Goal: Information Seeking & Learning: Learn about a topic

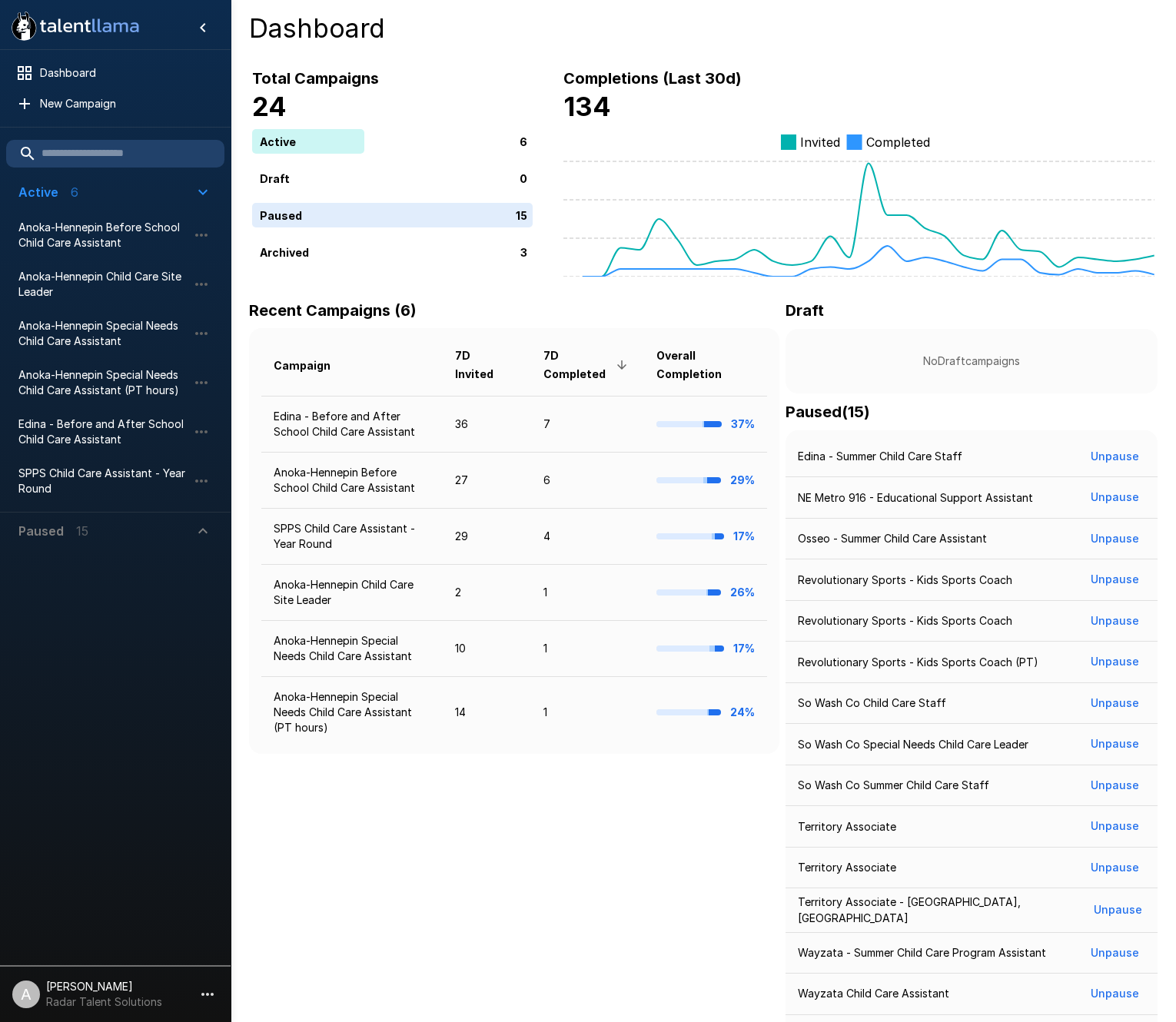
click at [203, 532] on icon "button" at bounding box center [203, 530] width 18 height 18
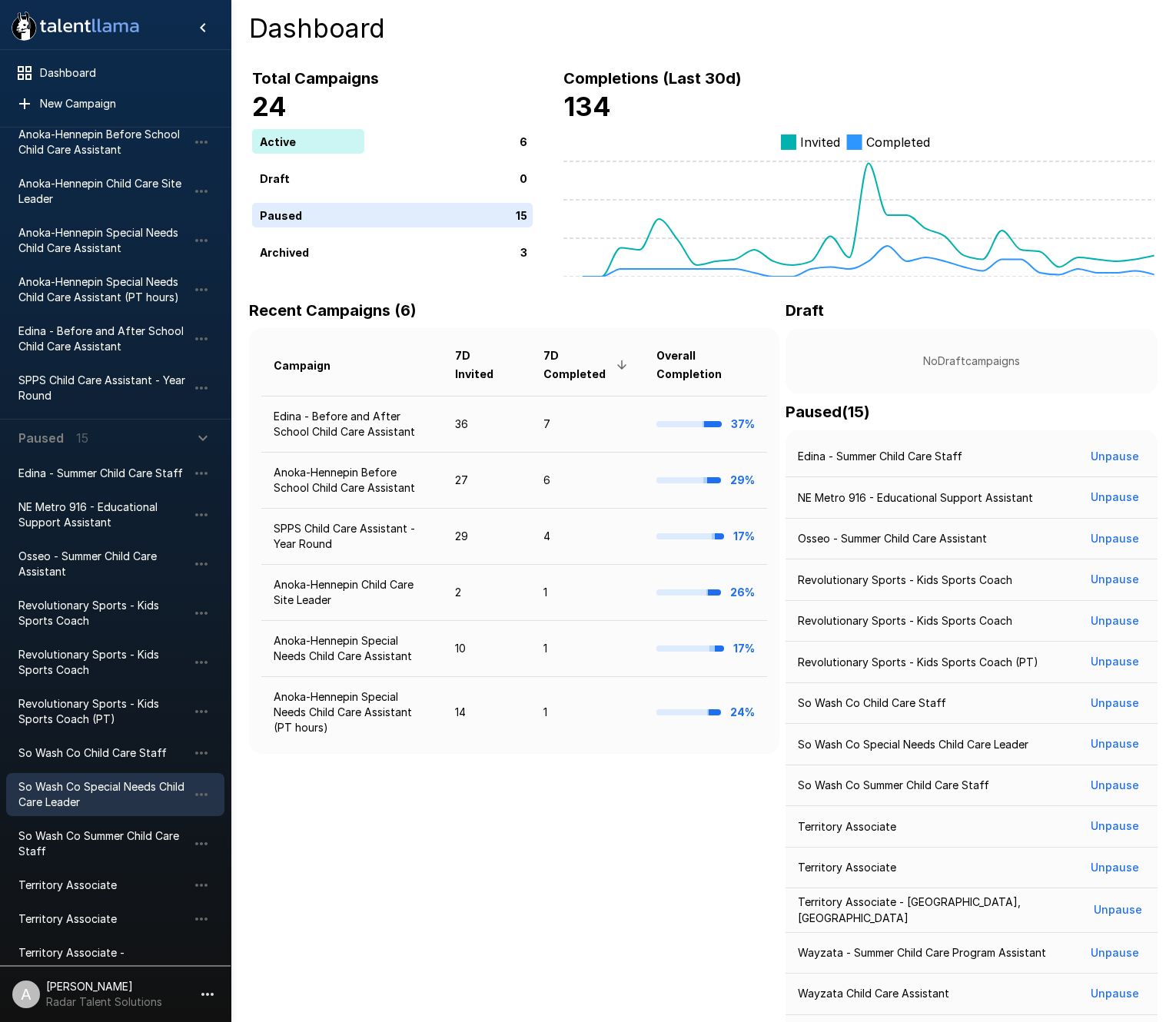
scroll to position [215, 0]
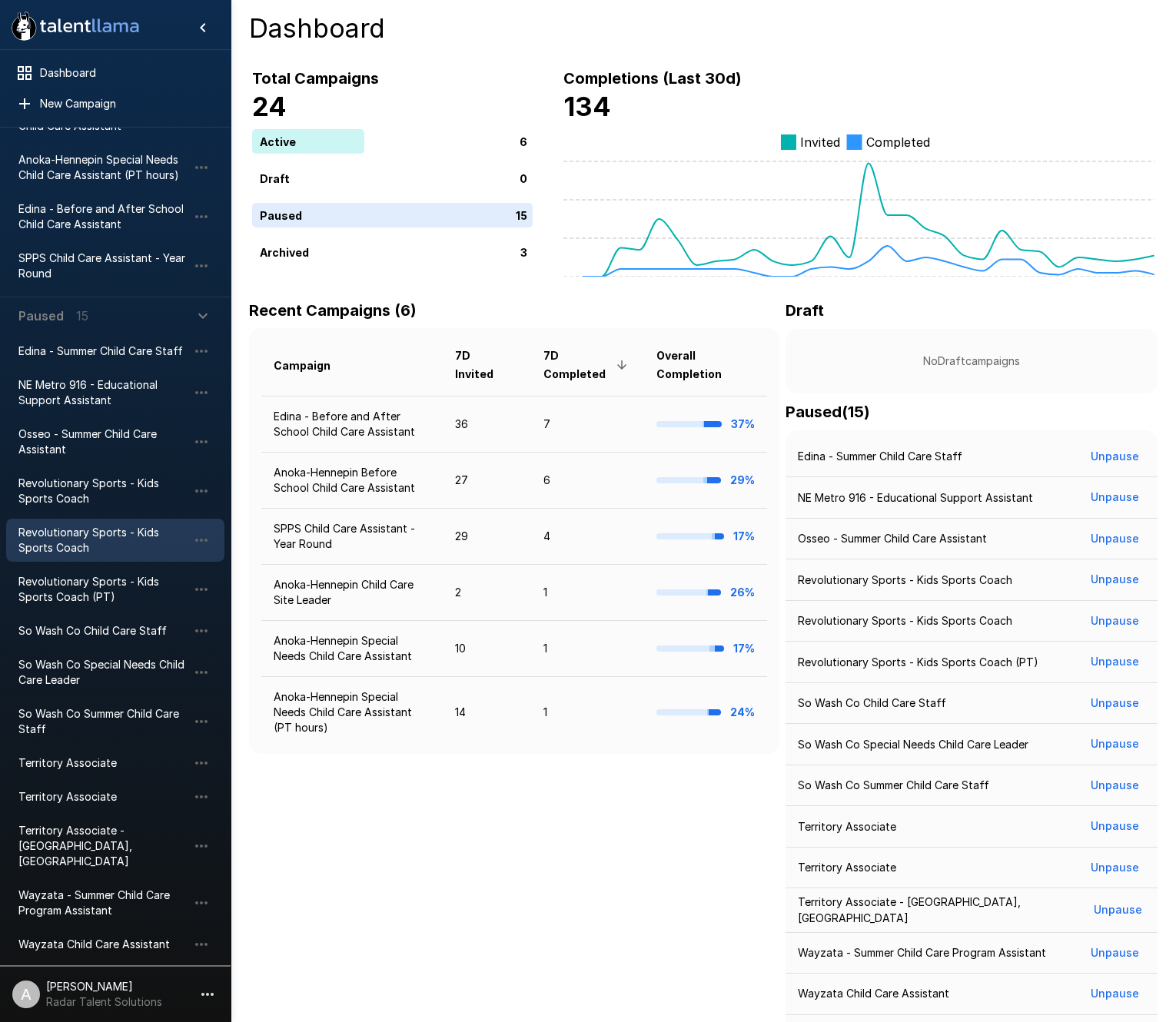
click at [92, 535] on span "Revolutionary Sports - Kids Sports Coach" at bounding box center [102, 540] width 169 height 31
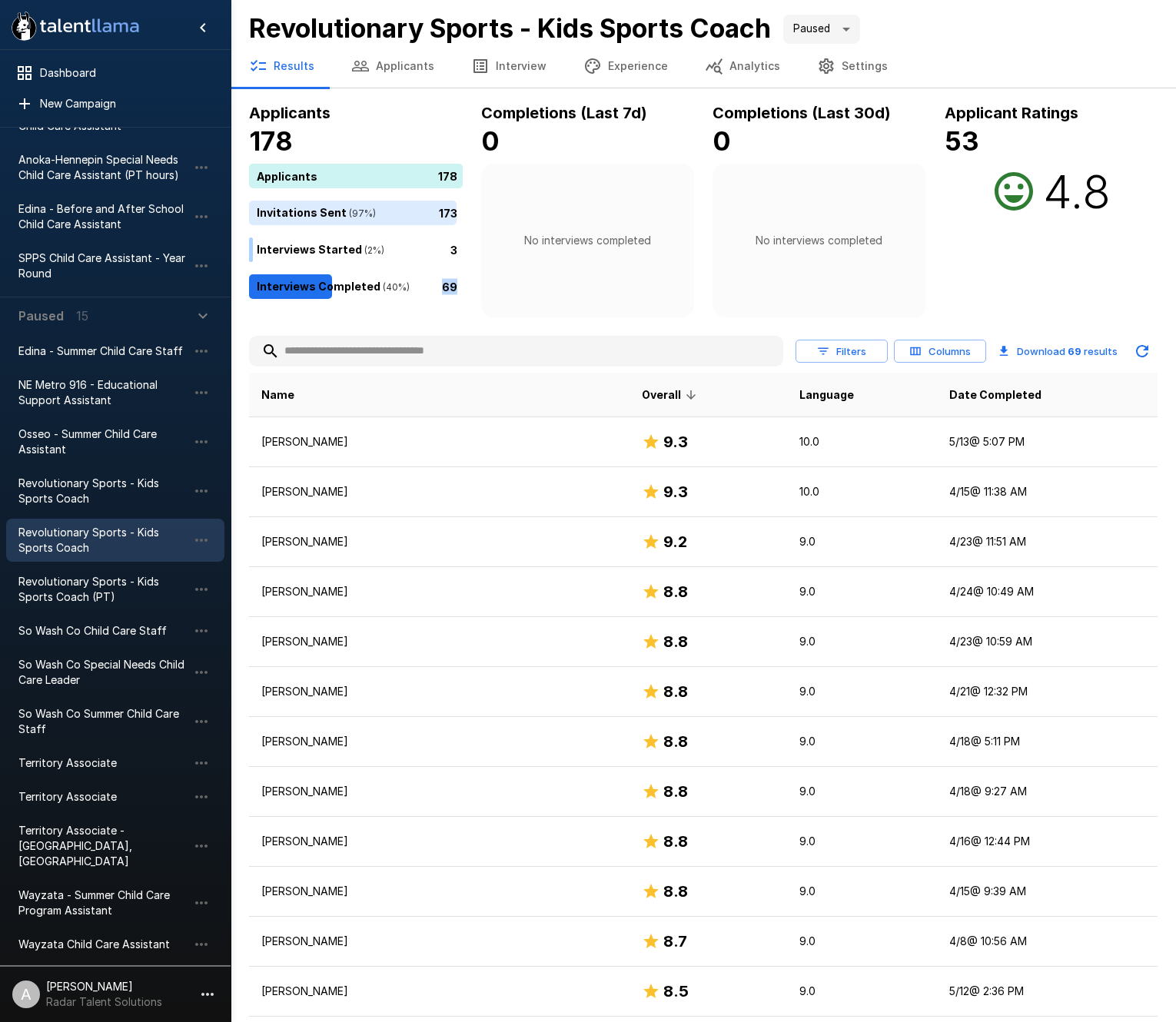
drag, startPoint x: 442, startPoint y: 287, endPoint x: 454, endPoint y: 288, distance: 12.0
click at [454, 288] on p "69" at bounding box center [450, 286] width 15 height 16
click at [459, 288] on div "69" at bounding box center [359, 287] width 220 height 25
drag, startPoint x: 431, startPoint y: 179, endPoint x: 474, endPoint y: 177, distance: 43.0
click at [472, 176] on div "Applicants 178 Applicants 178 Invitations Sent ( 97 %) 173 Interviews Started (…" at bounding box center [703, 208] width 909 height 217
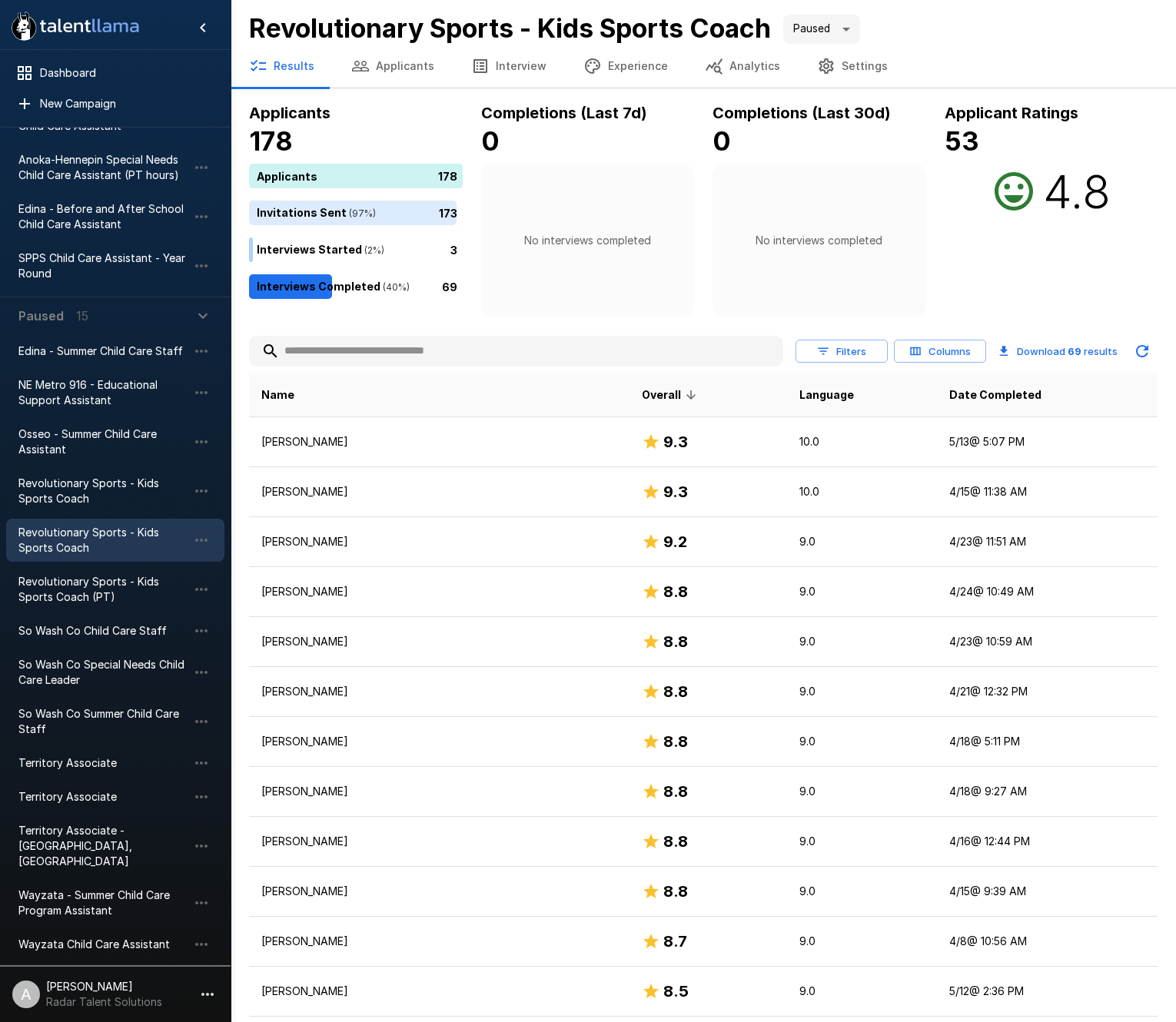
click at [463, 186] on div "178" at bounding box center [359, 176] width 220 height 25
click at [131, 442] on span "Osseo - Summer Child Care Assistant" at bounding box center [102, 441] width 169 height 31
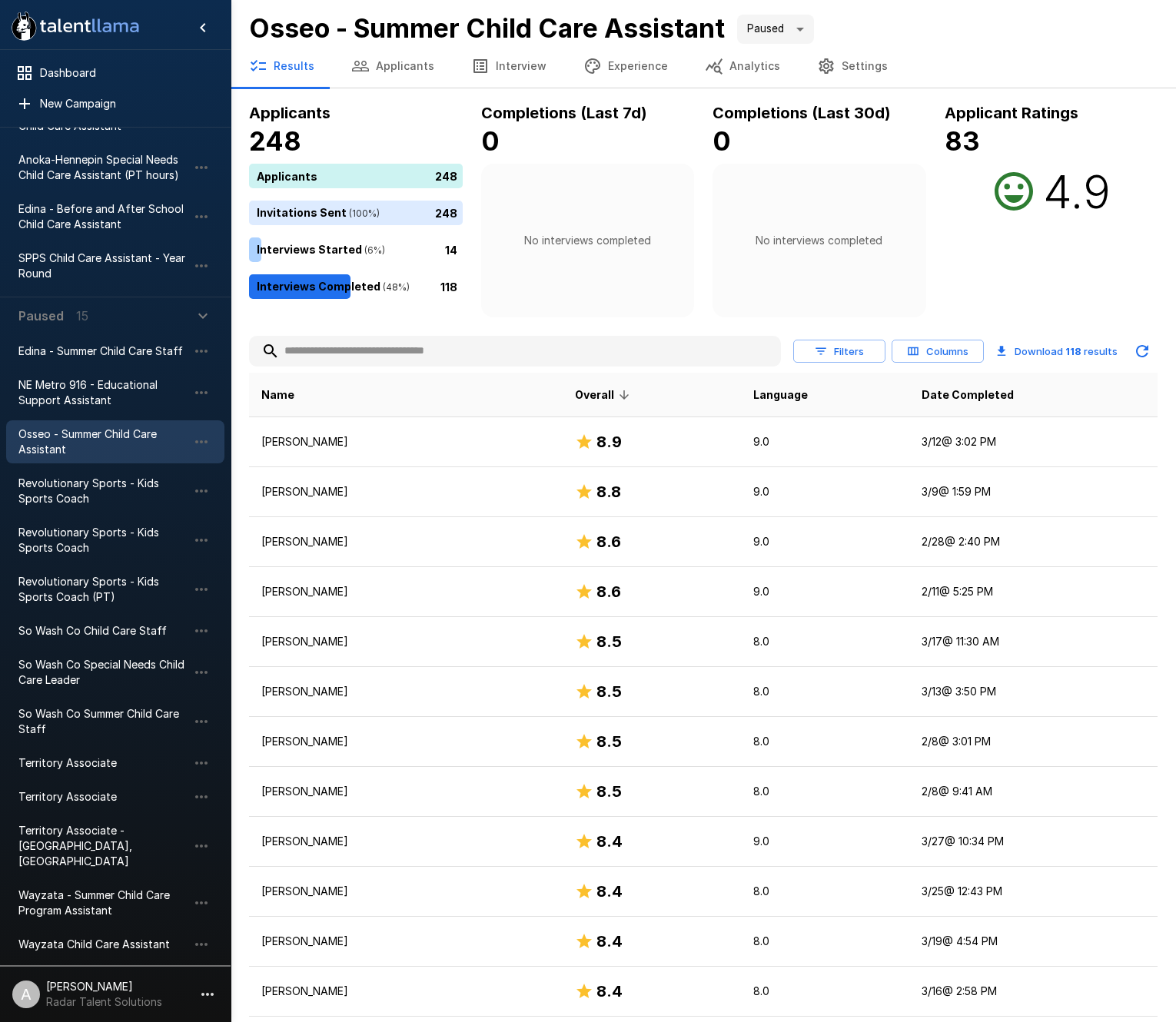
drag, startPoint x: 407, startPoint y: 288, endPoint x: 476, endPoint y: 286, distance: 69.0
click at [474, 287] on div "Applicants 248 Applicants 248 Invitations Sent ( 100 %) 248 Interviews Started …" at bounding box center [703, 208] width 909 height 217
click at [457, 284] on div "118" at bounding box center [359, 287] width 220 height 25
click at [454, 285] on p "118" at bounding box center [449, 286] width 17 height 16
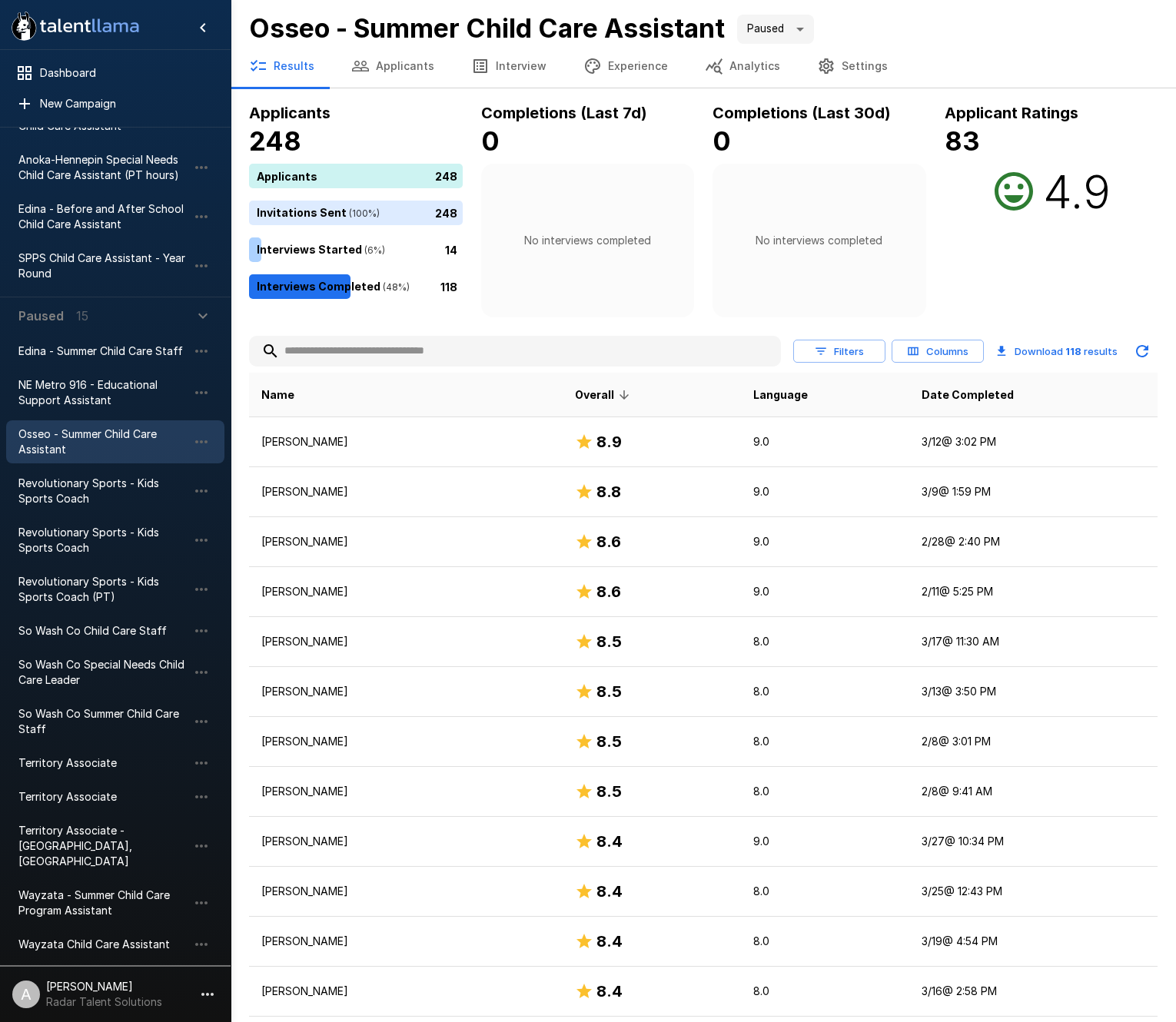
click at [454, 285] on p "118" at bounding box center [449, 286] width 17 height 16
click at [454, 287] on p "118" at bounding box center [449, 286] width 17 height 16
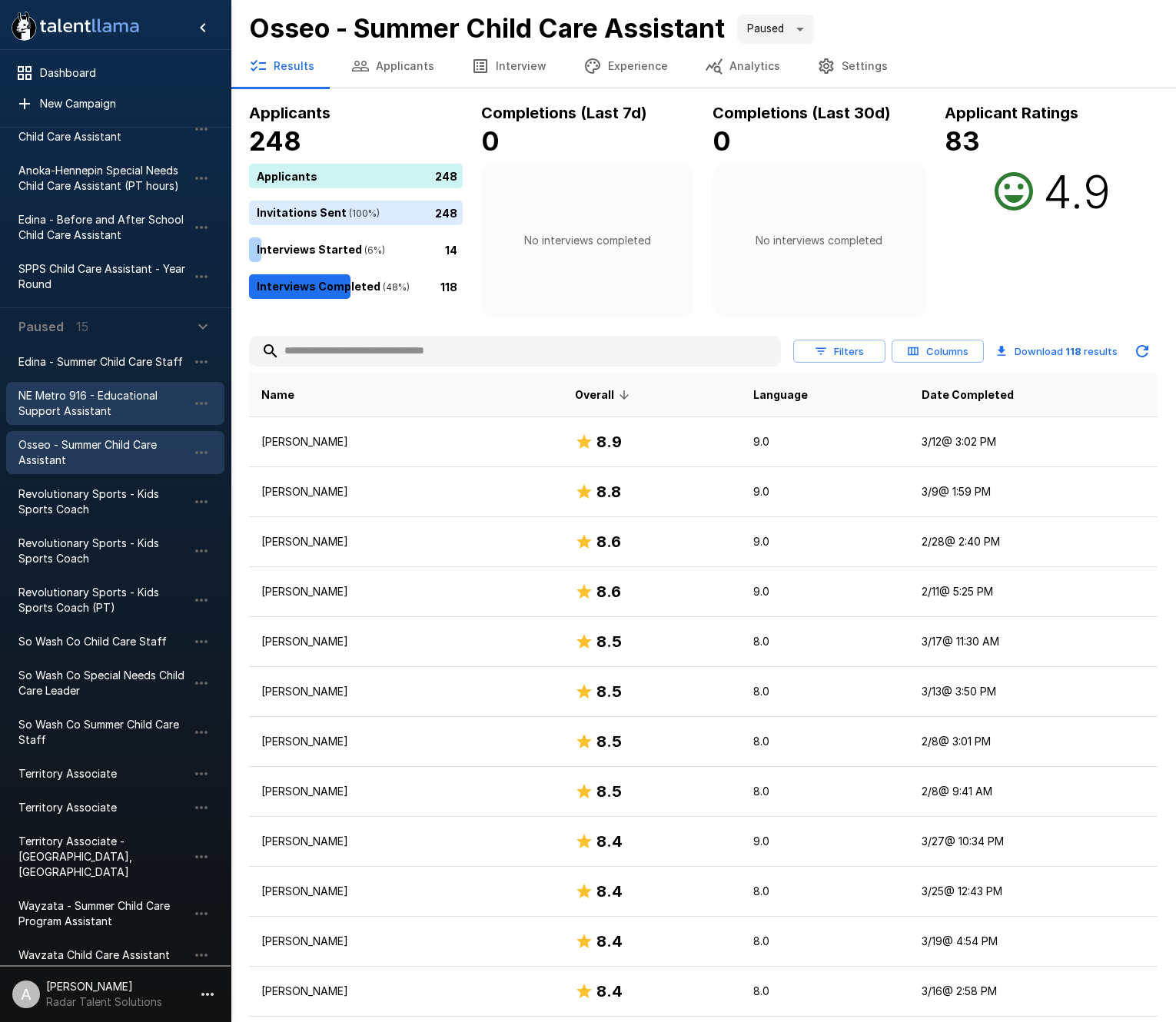
scroll to position [200, 0]
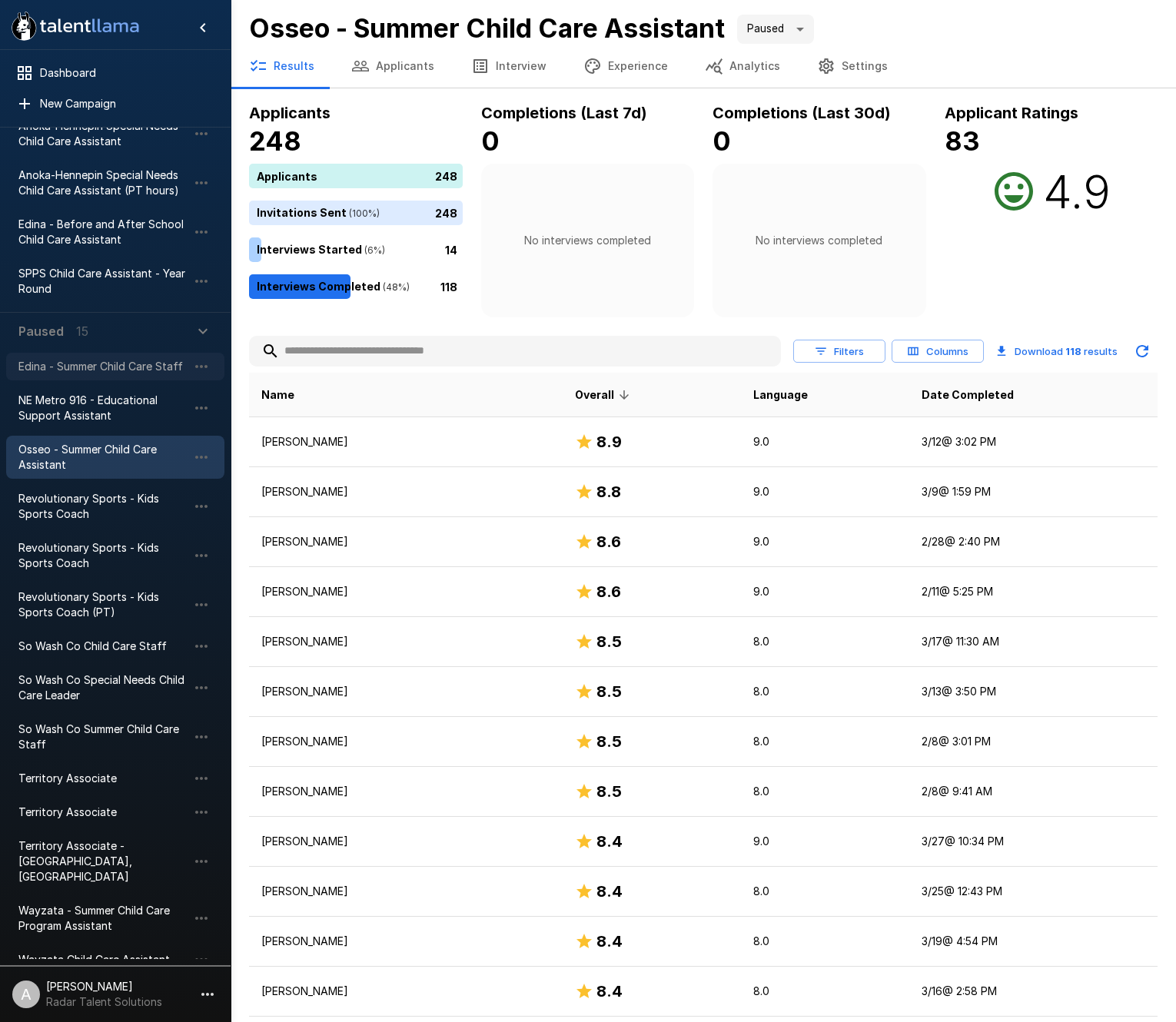
click at [136, 371] on span "Edina - Summer Child Care Staff" at bounding box center [102, 367] width 169 height 15
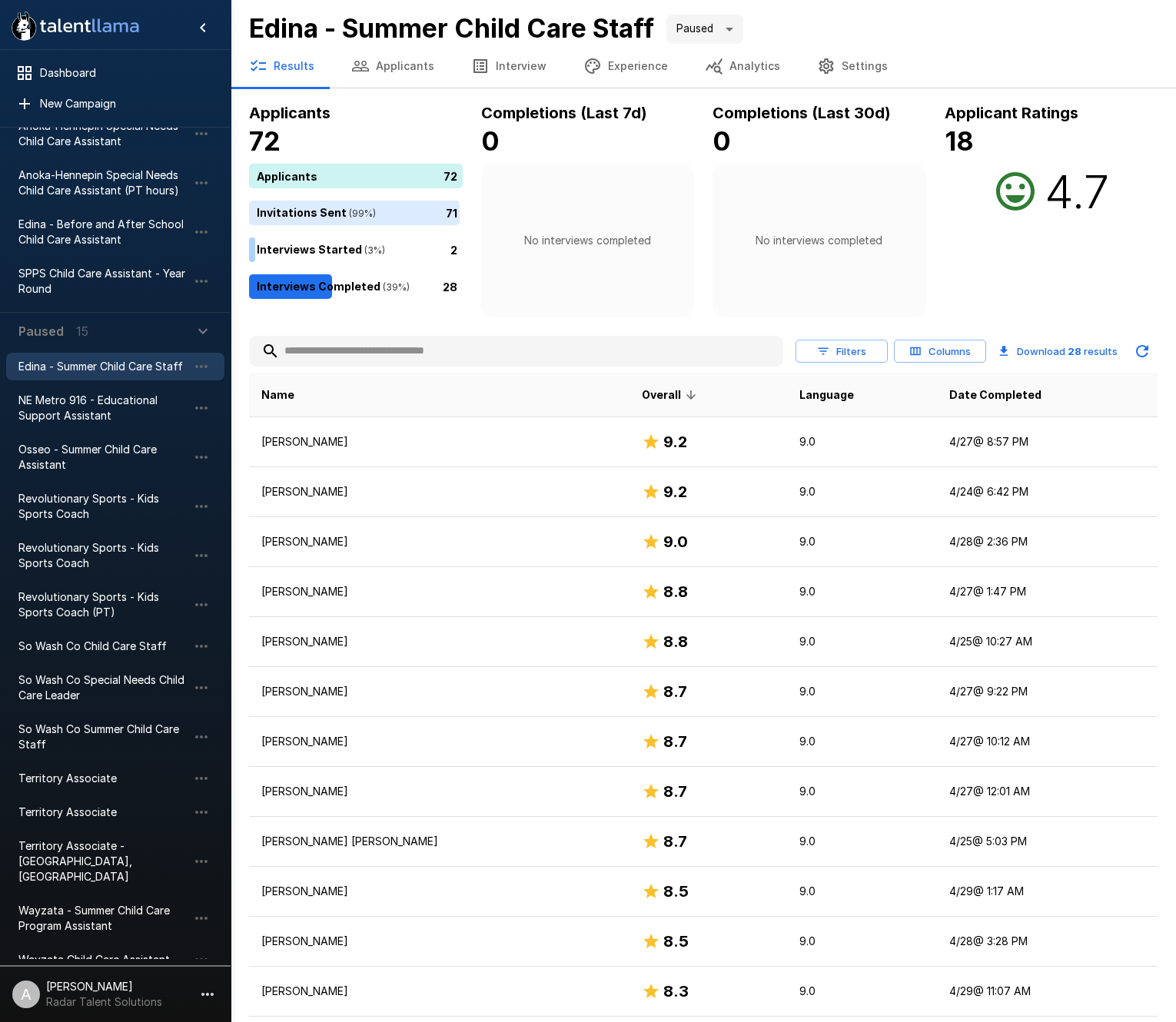
drag, startPoint x: 443, startPoint y: 286, endPoint x: 465, endPoint y: 286, distance: 22.0
click at [465, 286] on div "28" at bounding box center [359, 287] width 220 height 25
click at [464, 286] on div "28" at bounding box center [359, 287] width 220 height 25
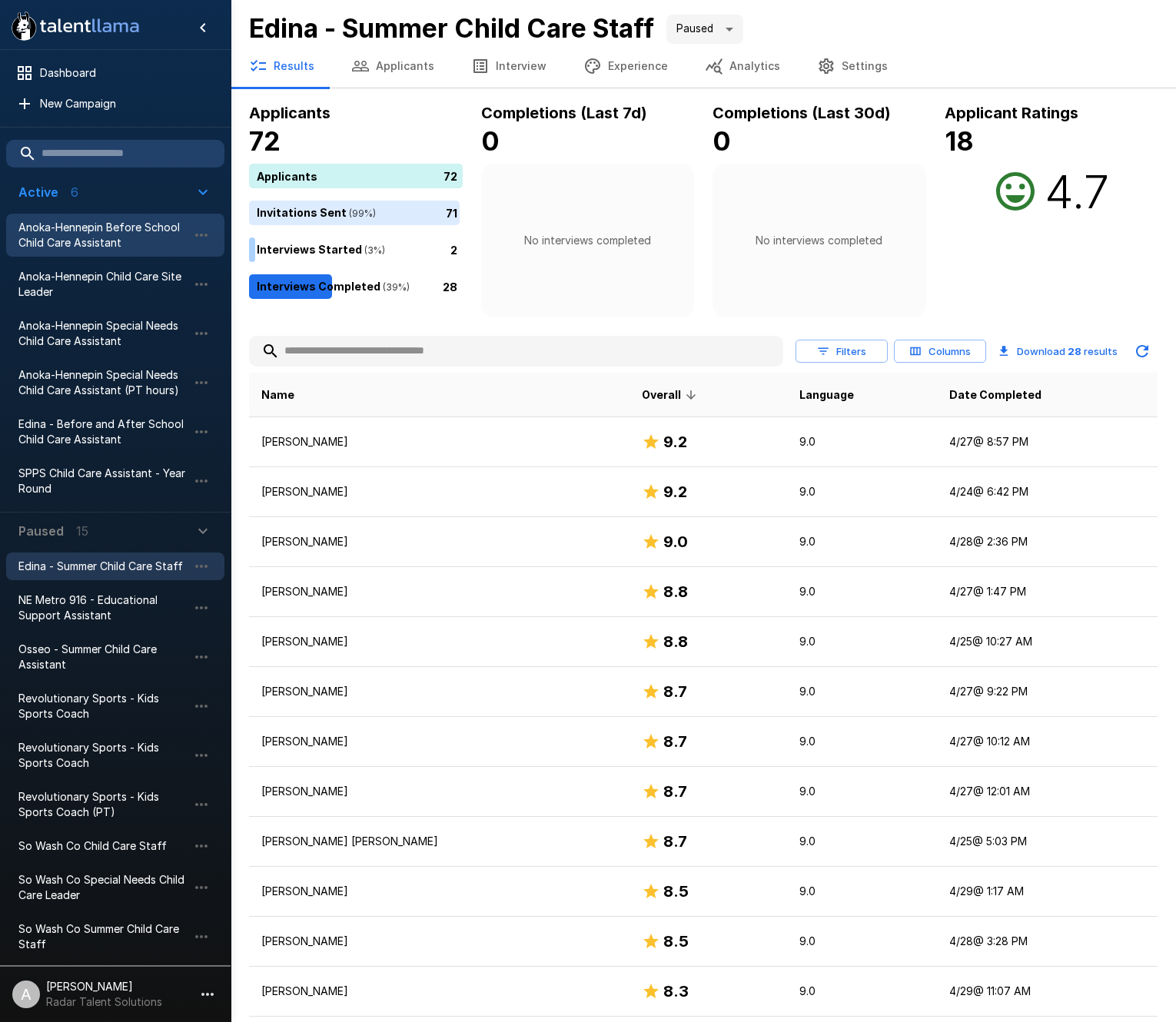
click at [111, 222] on span "Anoka-Hennepin Before School Child Care Assistant" at bounding box center [102, 235] width 169 height 31
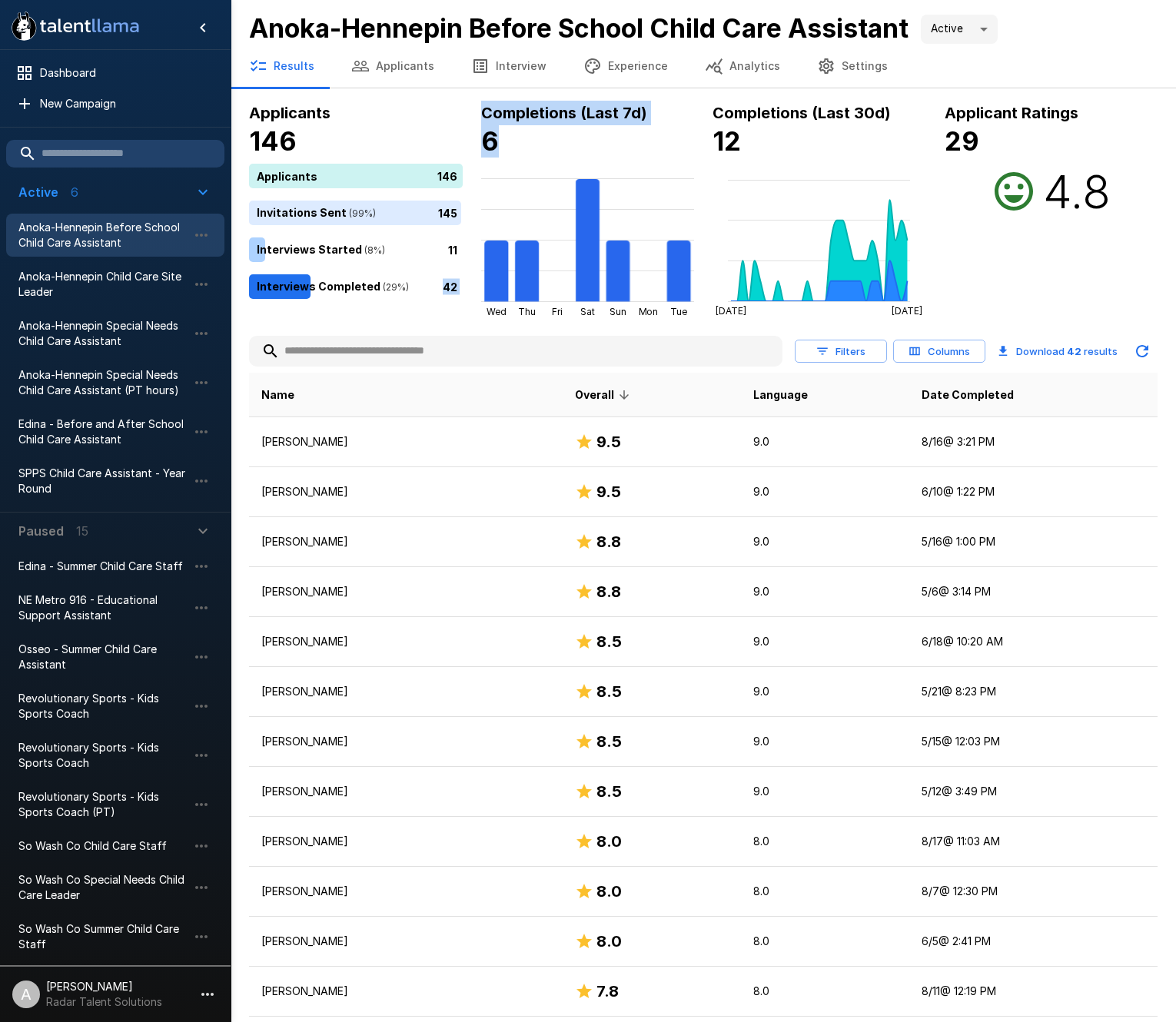
drag, startPoint x: 442, startPoint y: 287, endPoint x: 482, endPoint y: 293, distance: 40.4
click at [482, 293] on div "Applicants 146 Applicants 146 Invitations Sent ( 99 %) 145 Interviews Started (…" at bounding box center [703, 208] width 909 height 217
click at [435, 291] on div "42" at bounding box center [359, 287] width 220 height 25
drag, startPoint x: 458, startPoint y: 288, endPoint x: 443, endPoint y: 289, distance: 15.0
click at [443, 289] on div "42" at bounding box center [359, 287] width 220 height 25
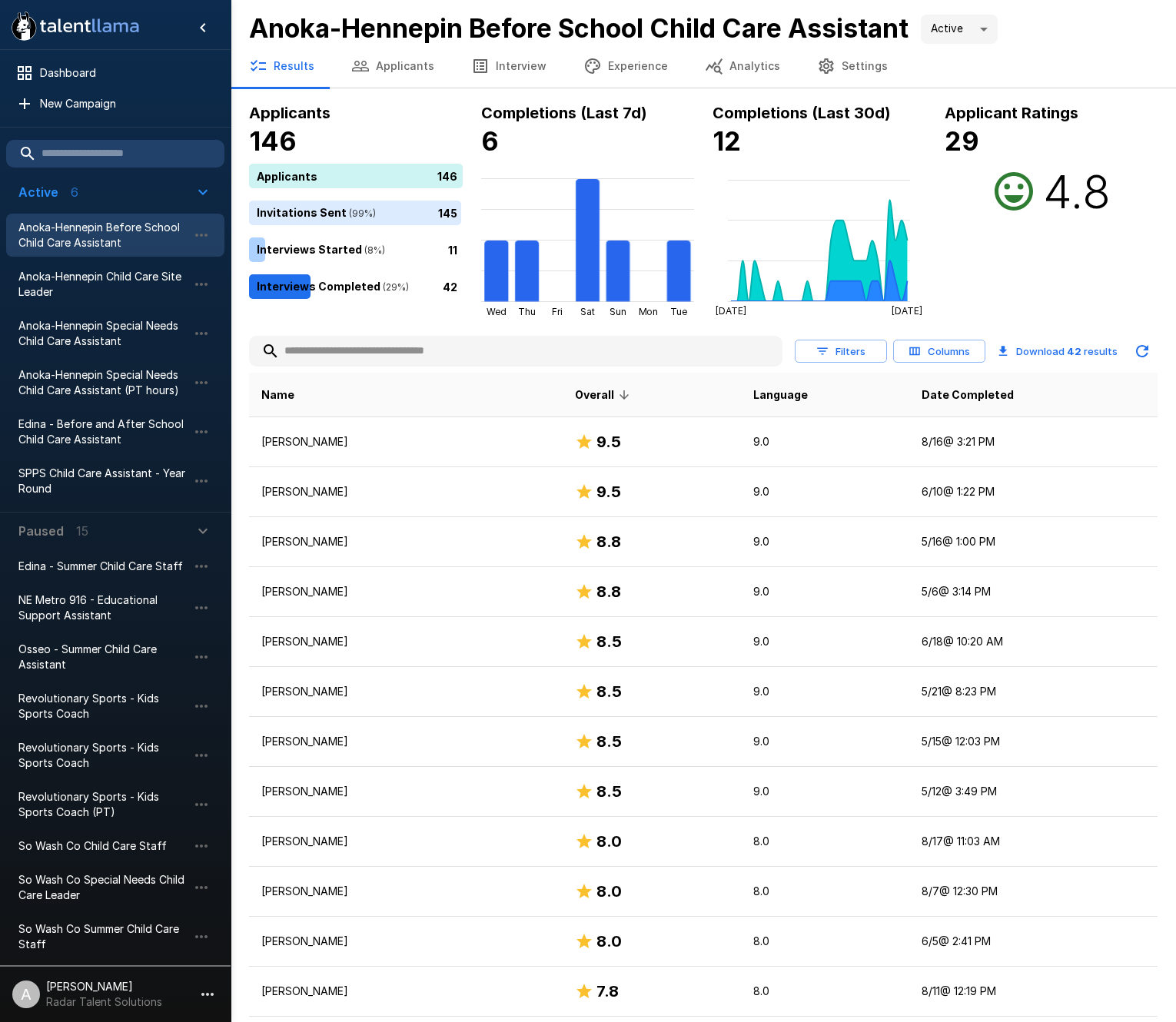
click at [443, 289] on p "42" at bounding box center [449, 286] width 14 height 16
click at [147, 277] on span "Anoka-Hennepin Child Care Site Leader" at bounding box center [102, 285] width 169 height 31
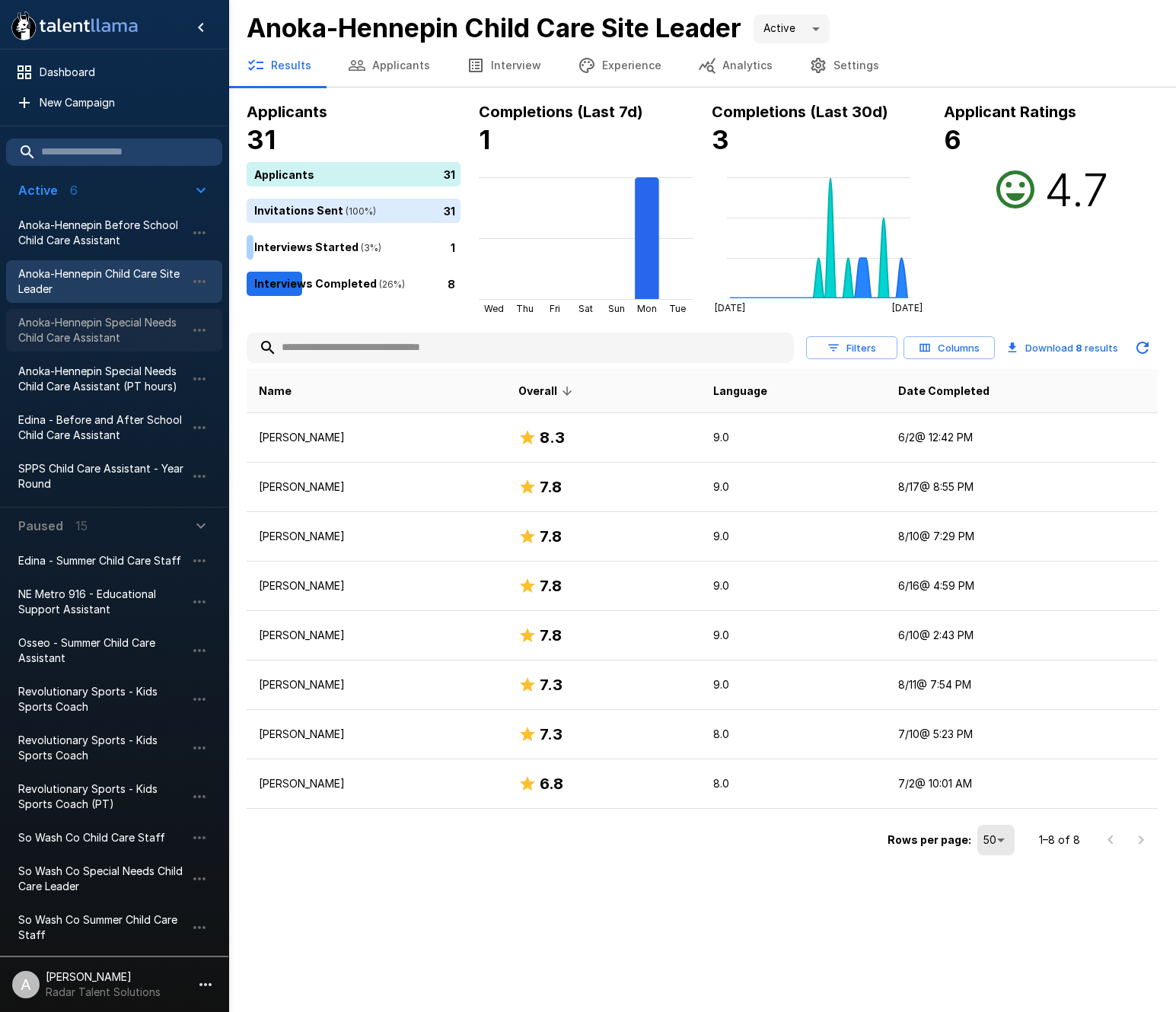
click at [67, 322] on span "Anoka-Hennepin Special Needs Child Care Assistant" at bounding box center [101, 330] width 167 height 30
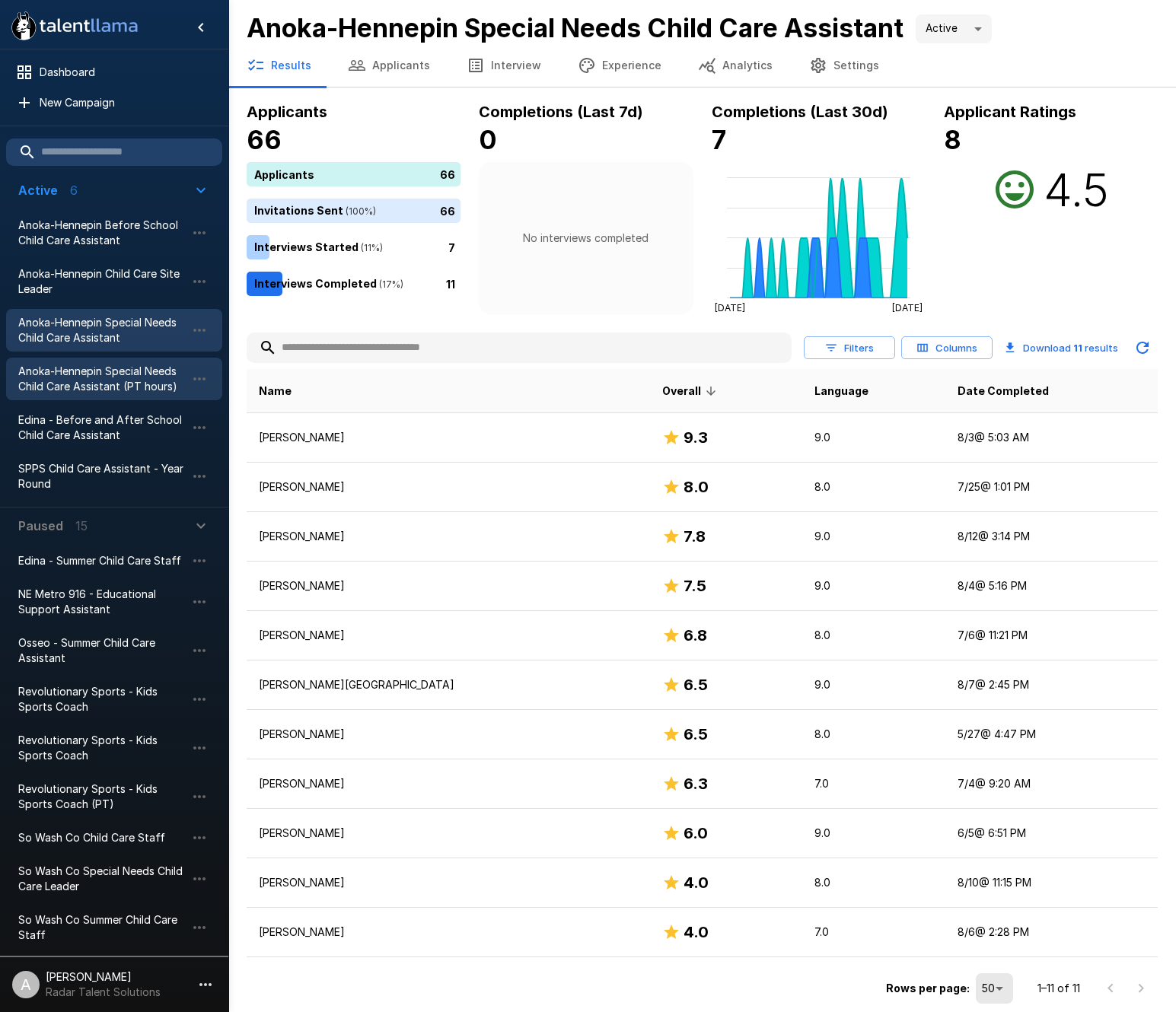
click at [88, 378] on span "Anoka-Hennepin Special Needs Child Care Assistant (PT hours)" at bounding box center [101, 379] width 167 height 30
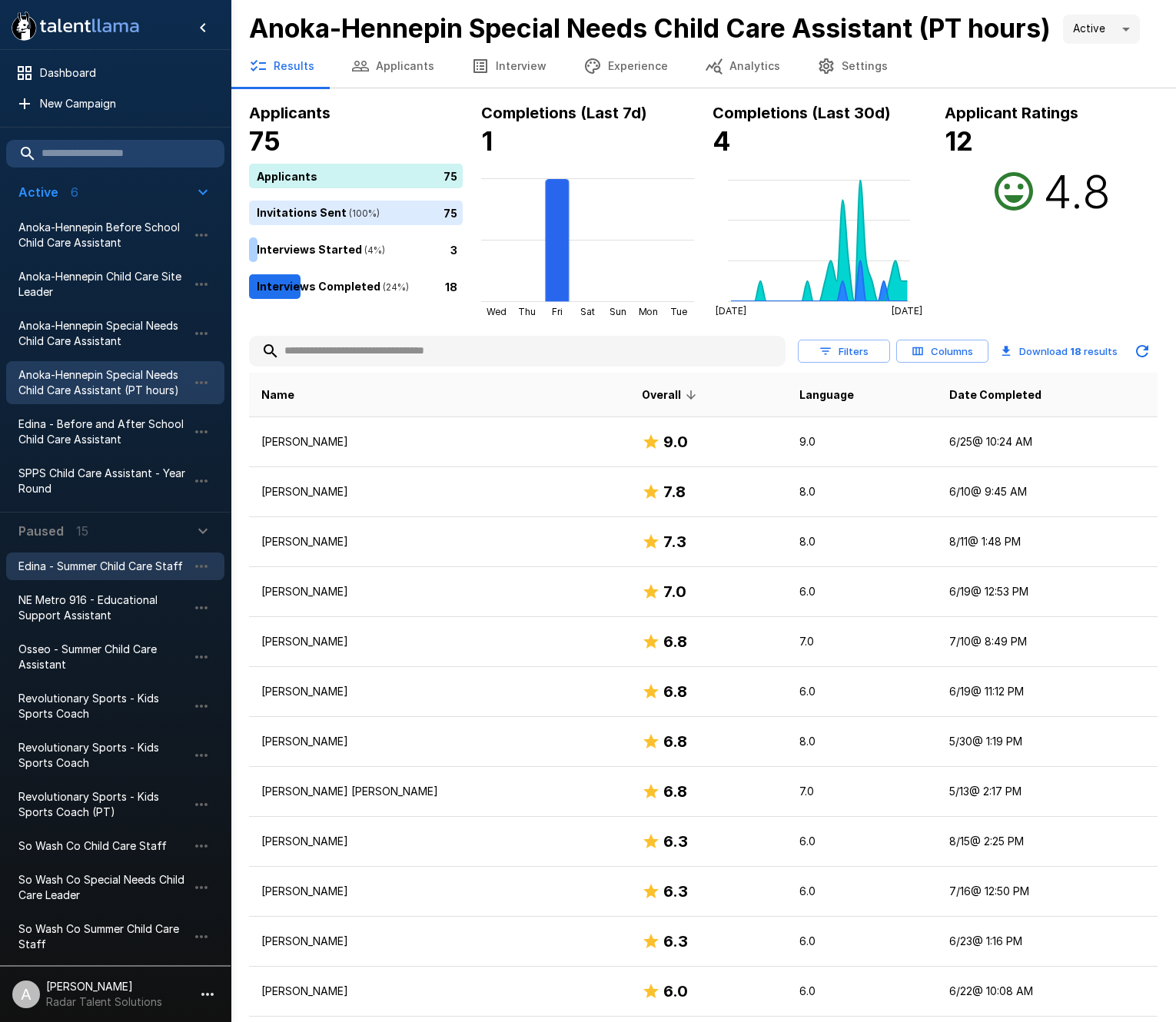
click at [135, 568] on span "Edina - Summer Child Care Staff" at bounding box center [102, 566] width 169 height 15
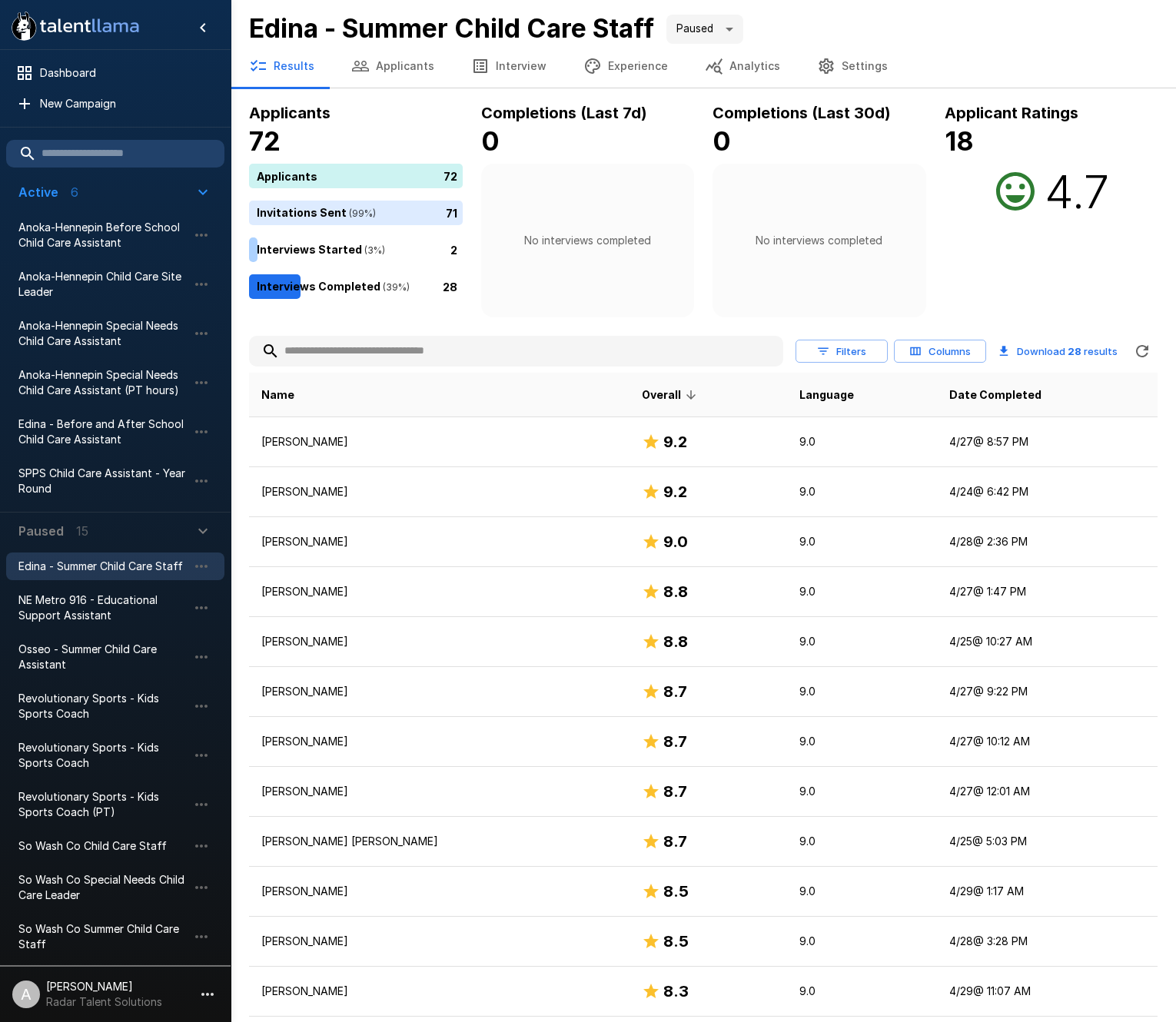
type input "*****"
click at [99, 647] on span "Osseo - Summer Child Care Assistant" at bounding box center [102, 657] width 169 height 31
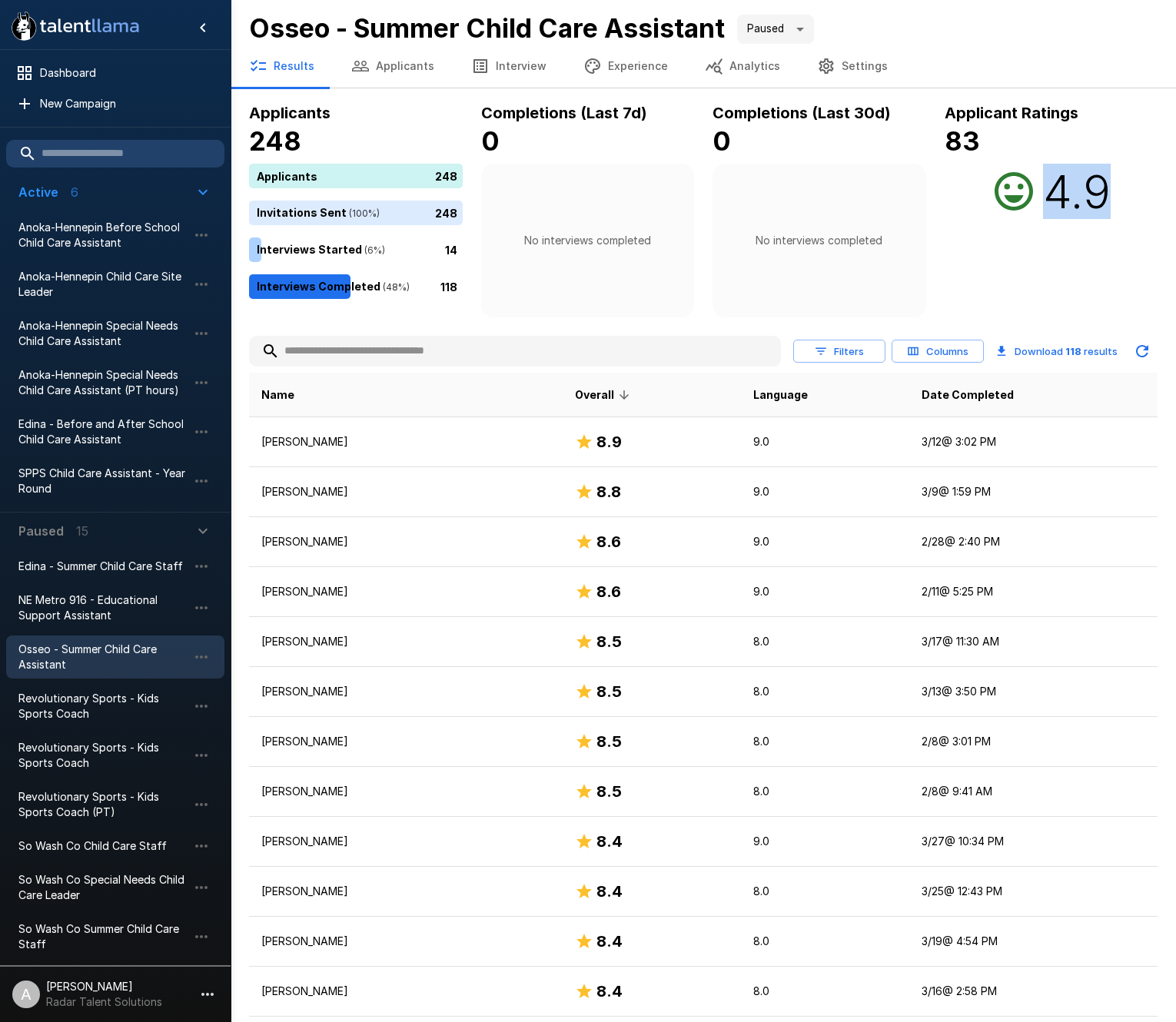
drag, startPoint x: 1110, startPoint y: 199, endPoint x: 1039, endPoint y: 188, distance: 71.8
click at [1039, 188] on div "4.9" at bounding box center [1050, 191] width 119 height 55
click at [135, 571] on span "Edina - Summer Child Care Staff" at bounding box center [102, 566] width 169 height 15
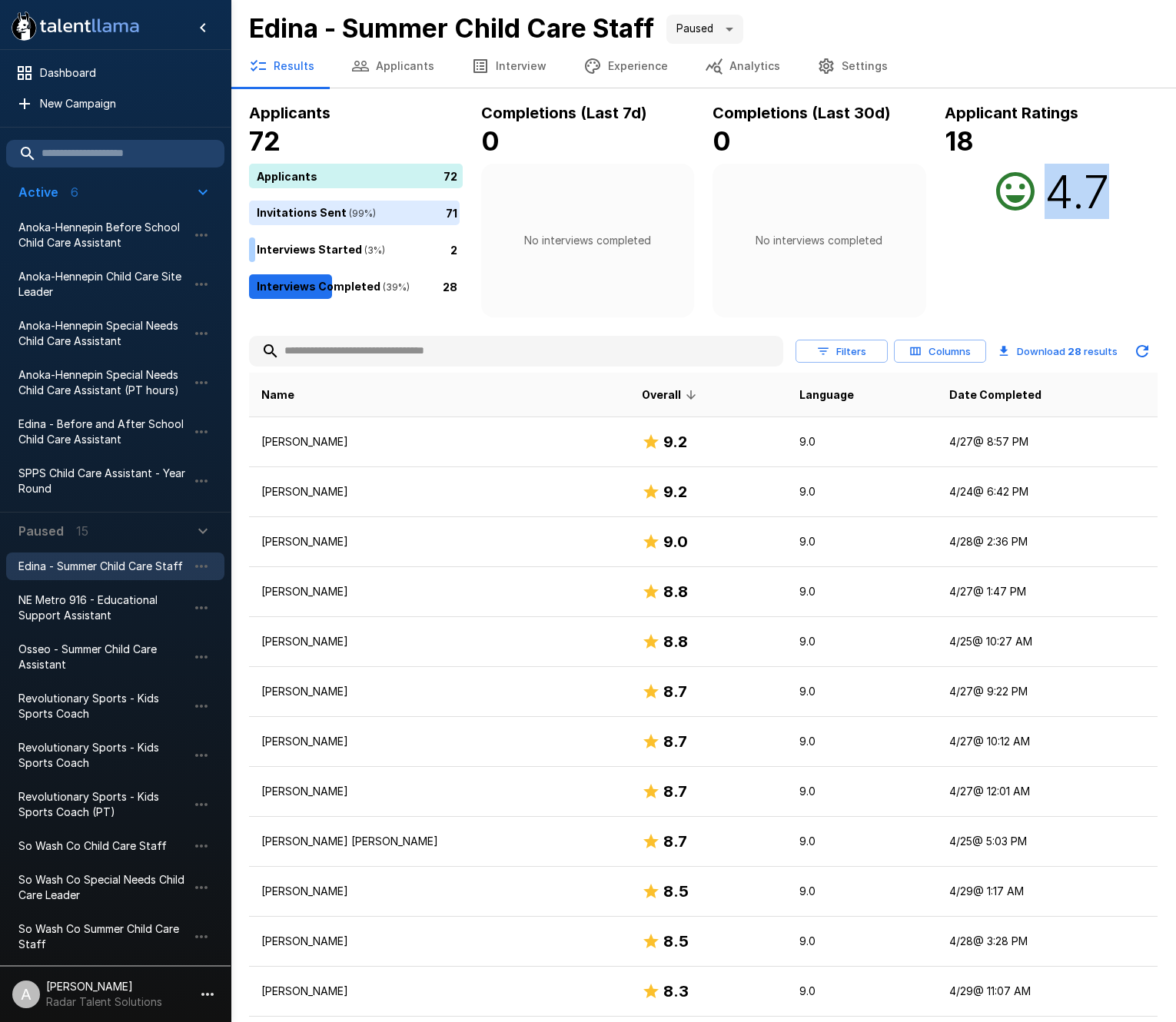
drag, startPoint x: 1103, startPoint y: 179, endPoint x: 1025, endPoint y: 180, distance: 78.0
click at [1025, 180] on div "4.7" at bounding box center [1052, 191] width 214 height 55
click at [1025, 180] on icon at bounding box center [1016, 191] width 46 height 46
click at [57, 620] on span "NE Metro 916 - Educational Support Assistant" at bounding box center [102, 607] width 169 height 31
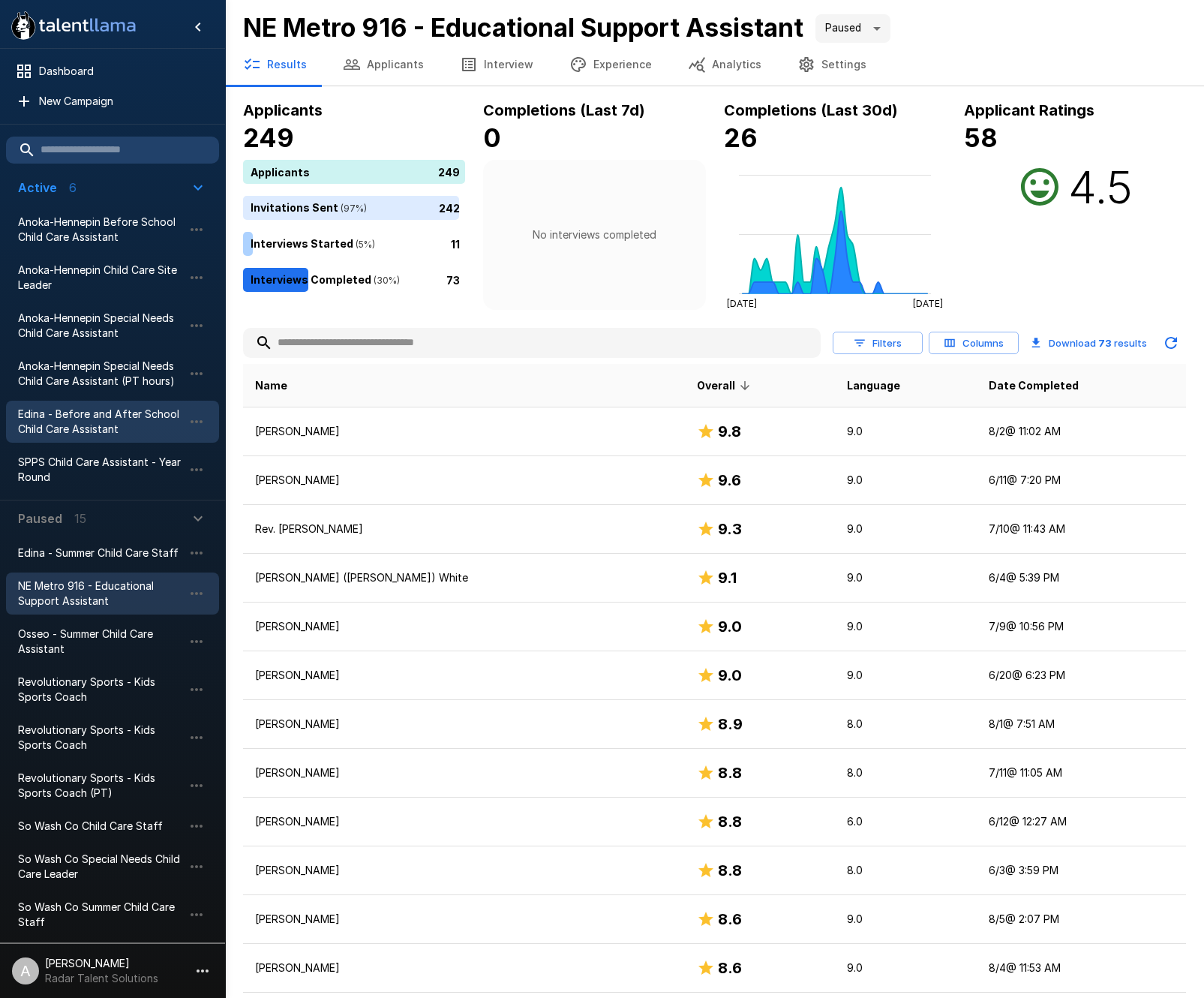
click at [118, 426] on span "Edina - Before and After School Child Care Assistant" at bounding box center [100, 422] width 165 height 30
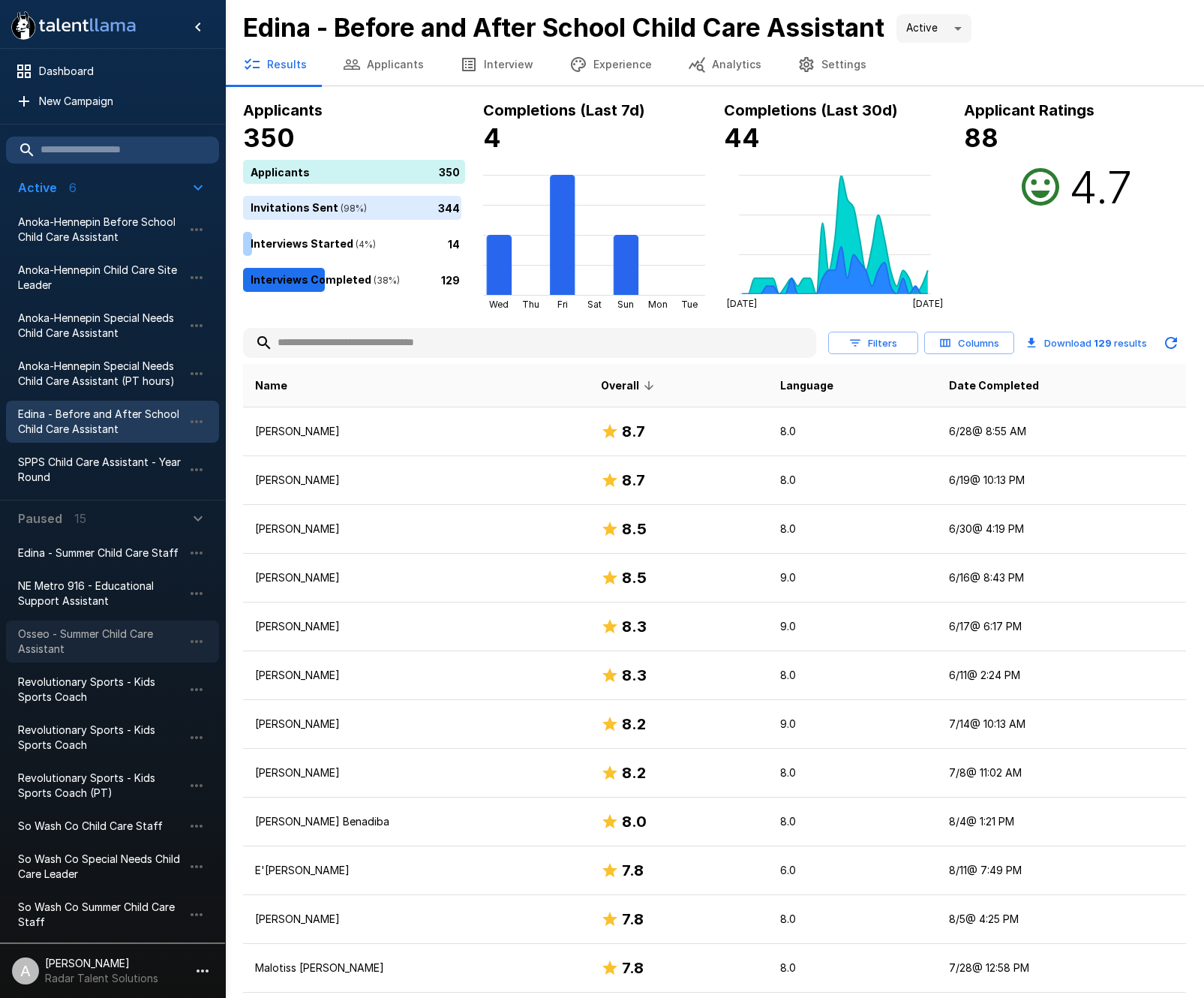
click at [50, 651] on span "Osseo - Summer Child Care Assistant" at bounding box center [100, 642] width 165 height 30
type input "*****"
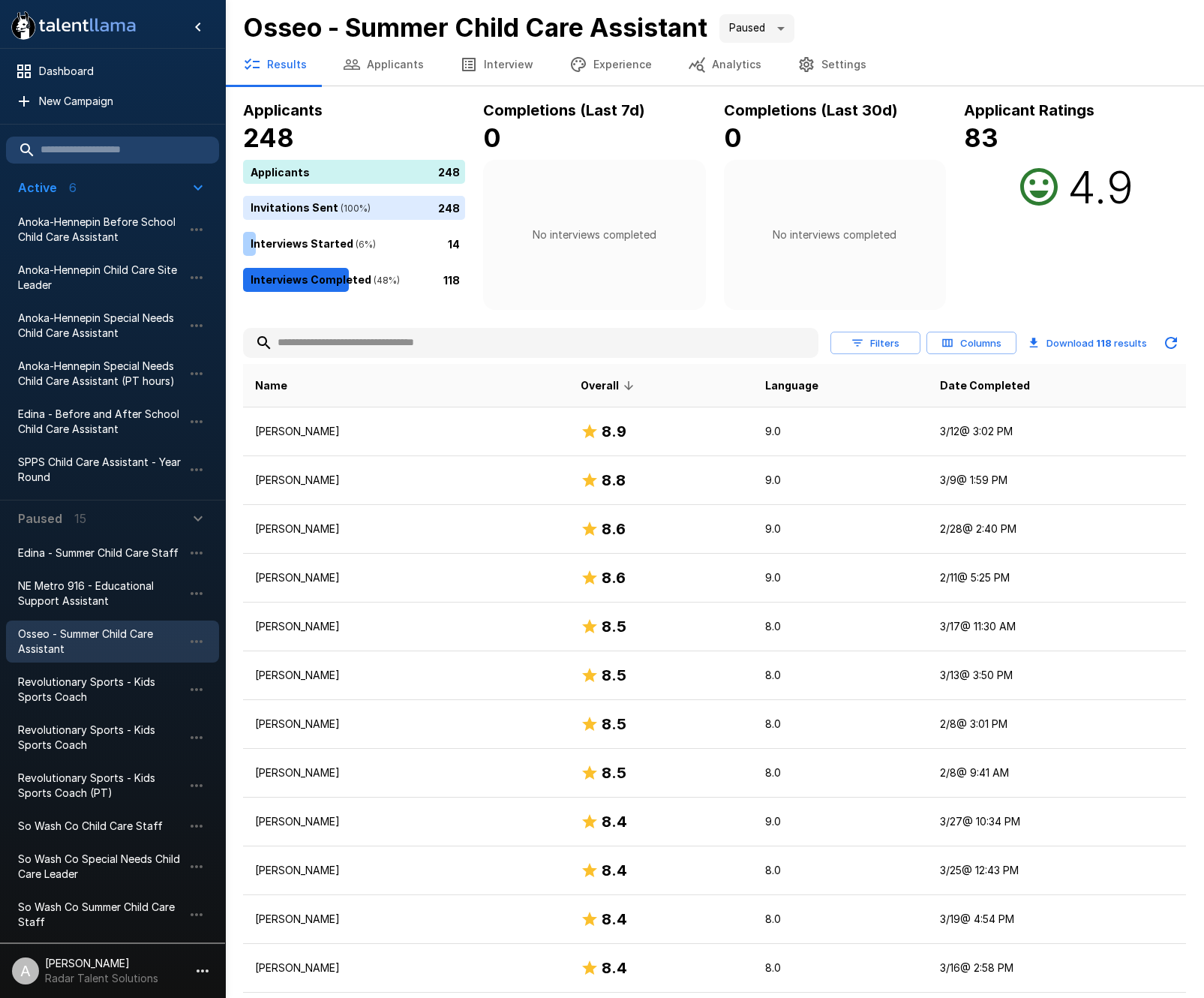
drag, startPoint x: 463, startPoint y: 281, endPoint x: 435, endPoint y: 279, distance: 28.1
click at [435, 279] on div "118" at bounding box center [357, 280] width 228 height 24
